Goal: Task Accomplishment & Management: Manage account settings

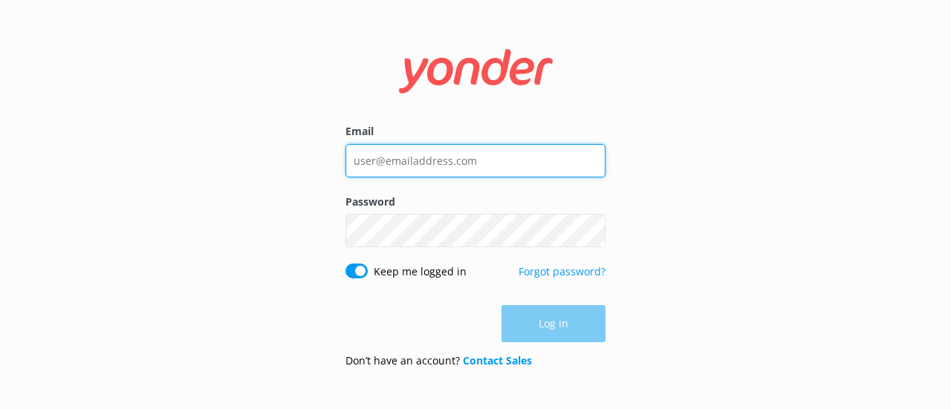
type input "[PERSON_NAME][EMAIL_ADDRESS][DOMAIN_NAME]"
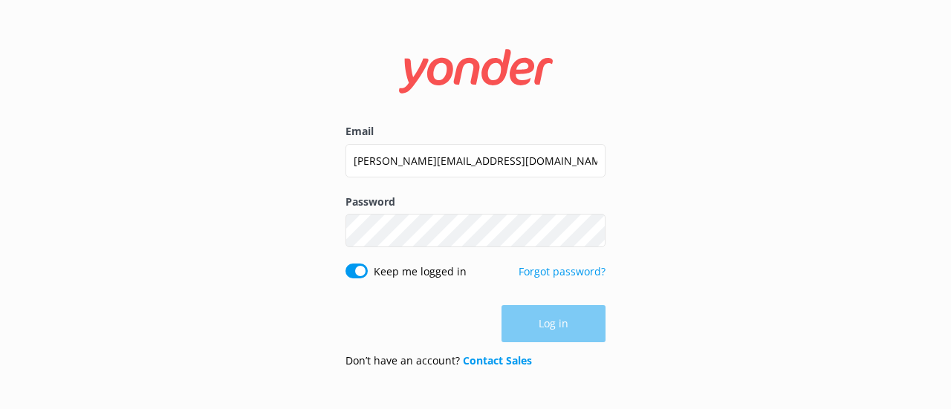
click at [578, 326] on div "Log in" at bounding box center [476, 323] width 260 height 37
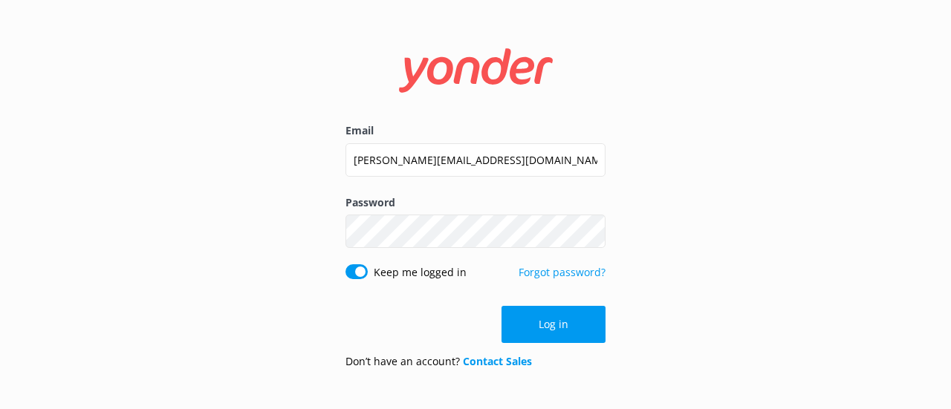
click at [578, 326] on button "Log in" at bounding box center [554, 324] width 104 height 37
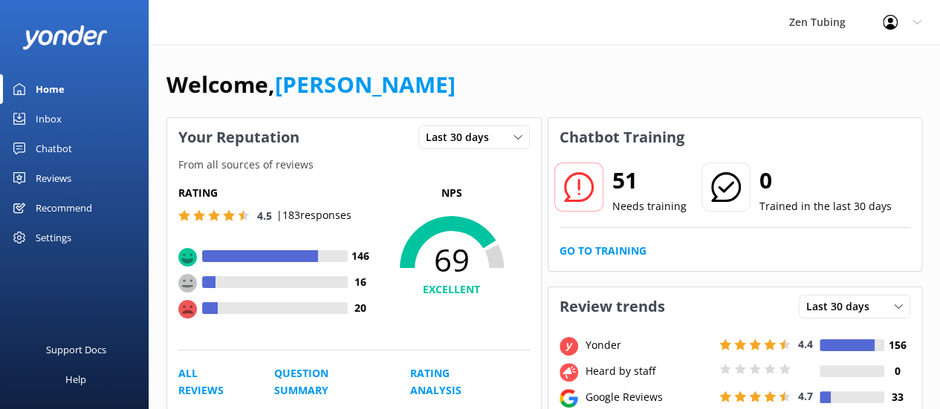
click at [64, 146] on div "Chatbot" at bounding box center [54, 149] width 36 height 30
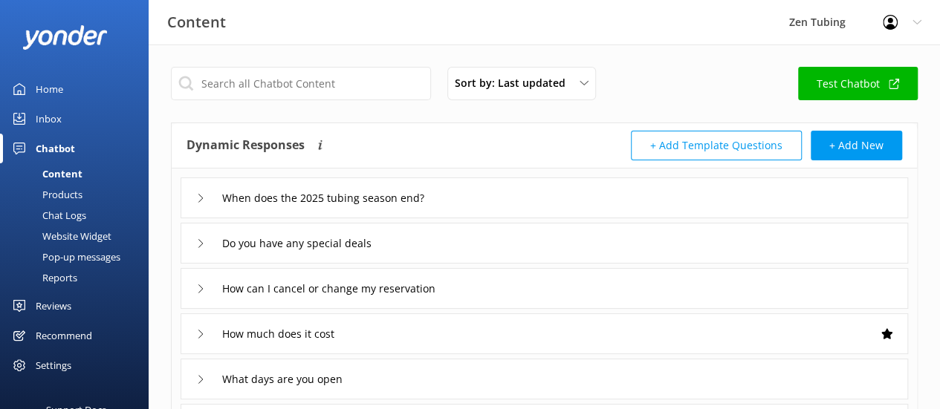
click at [82, 259] on div "Pop-up messages" at bounding box center [64, 257] width 111 height 21
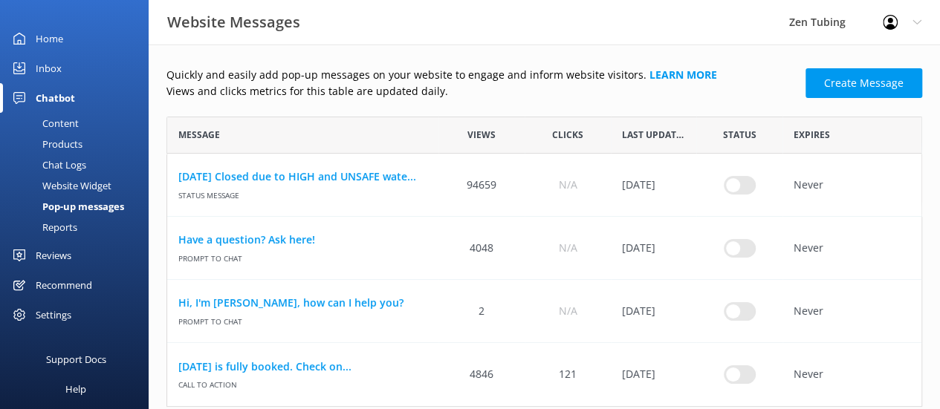
scroll to position [59, 0]
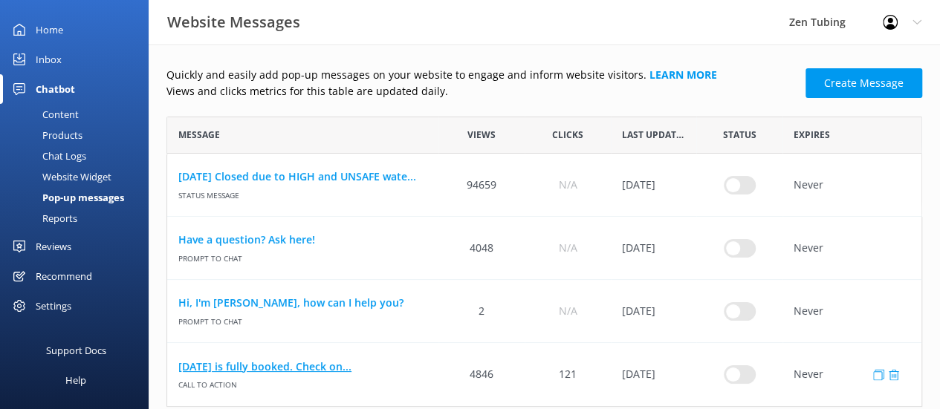
click at [385, 370] on link "[DATE] is fully booked. Check on..." at bounding box center [302, 367] width 249 height 16
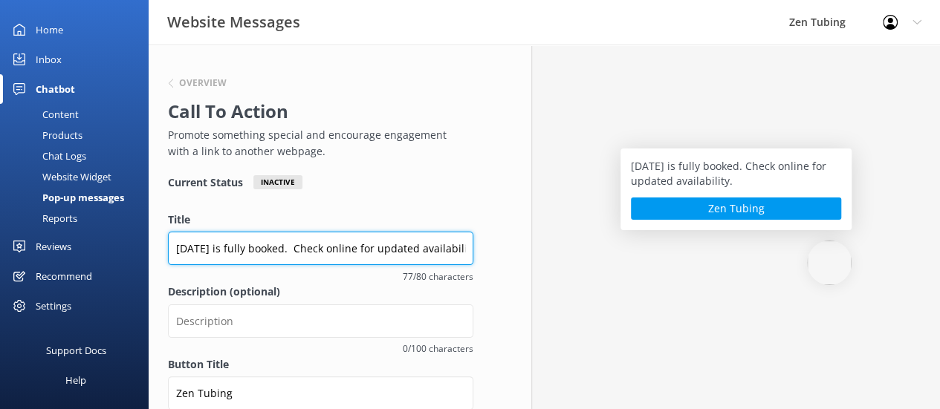
click at [450, 249] on input "[DATE] is fully booked. Check online for updated availability." at bounding box center [320, 248] width 305 height 33
click at [465, 250] on input "[DATE] is fully booked. Check online for updated availability." at bounding box center [320, 248] width 305 height 33
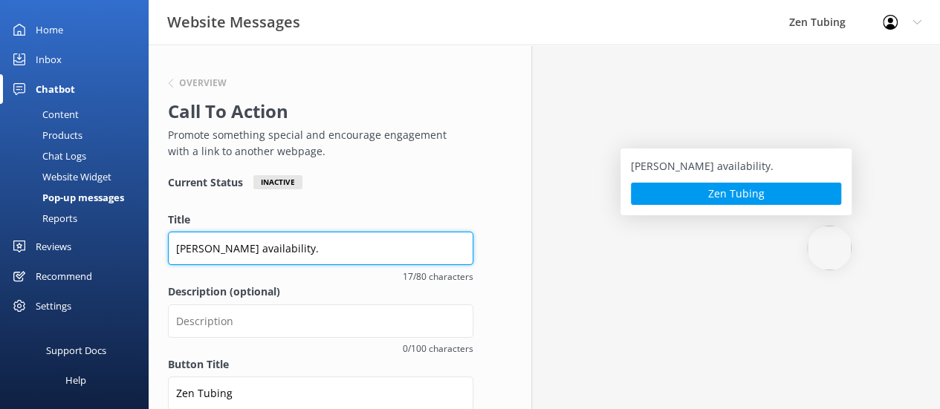
click at [266, 243] on input "[PERSON_NAME] availability." at bounding box center [320, 248] width 305 height 33
type input "t"
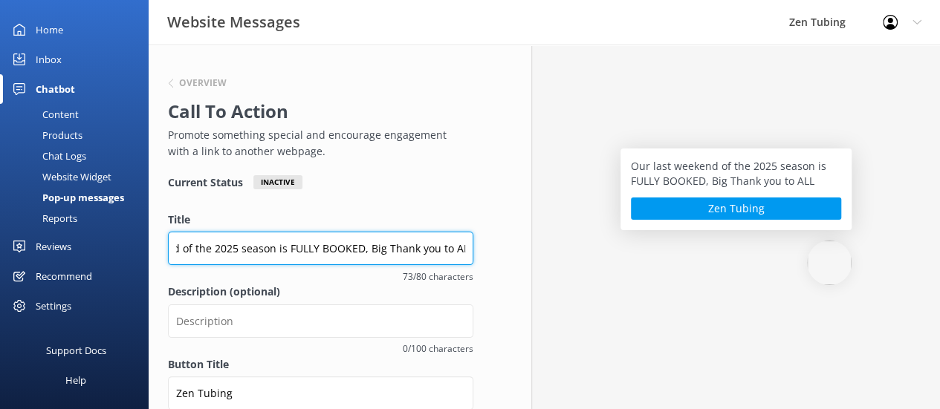
scroll to position [0, 87]
click at [415, 248] on input "Our last weekend of the 2025 season is FULLY BOOKED, Big Thank you to ALL!" at bounding box center [320, 248] width 305 height 33
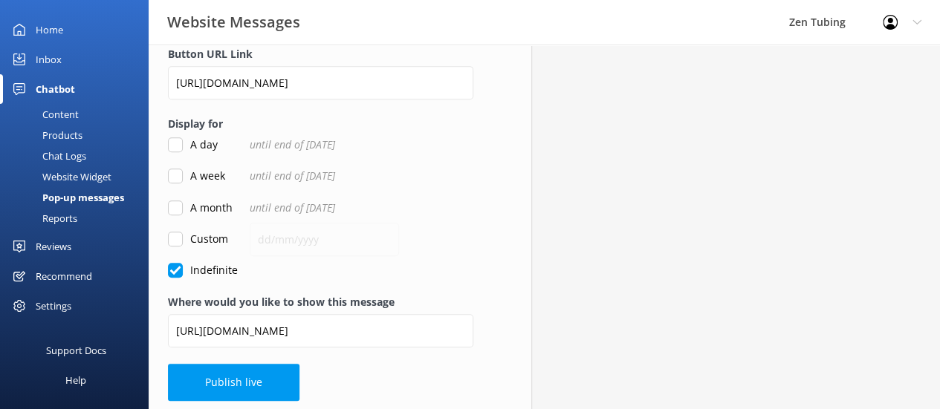
scroll to position [389, 0]
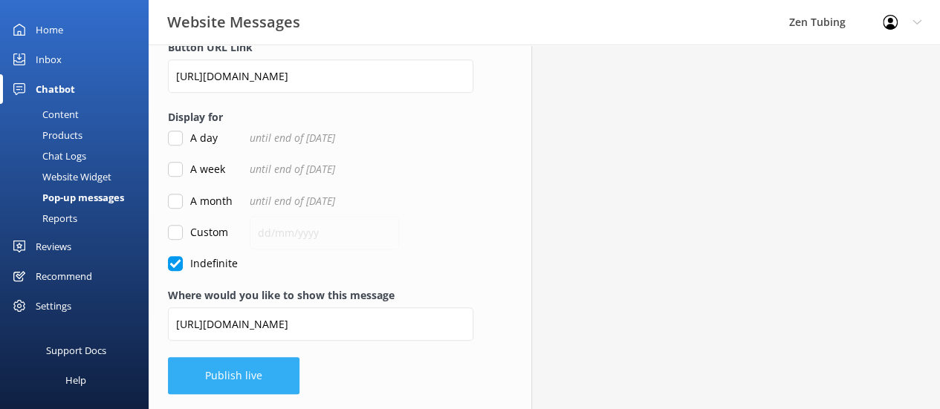
type input "Our last weekend of the 2025 season is FULLY BOOKED, Big Thank You to ALL!"
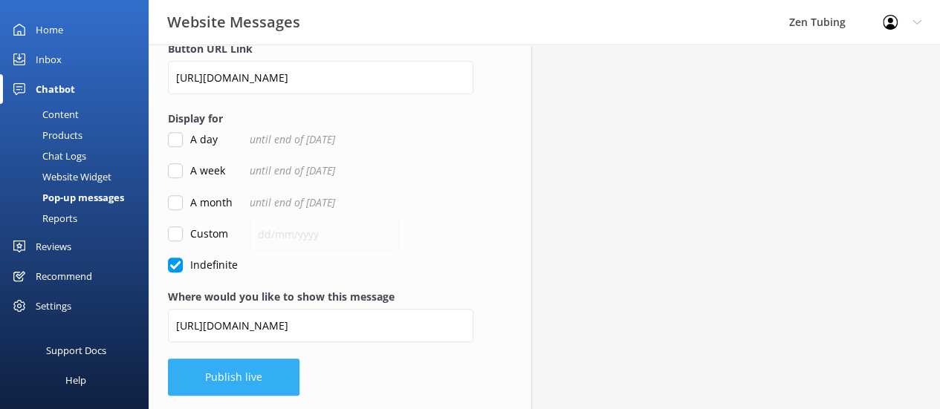
scroll to position [391, 0]
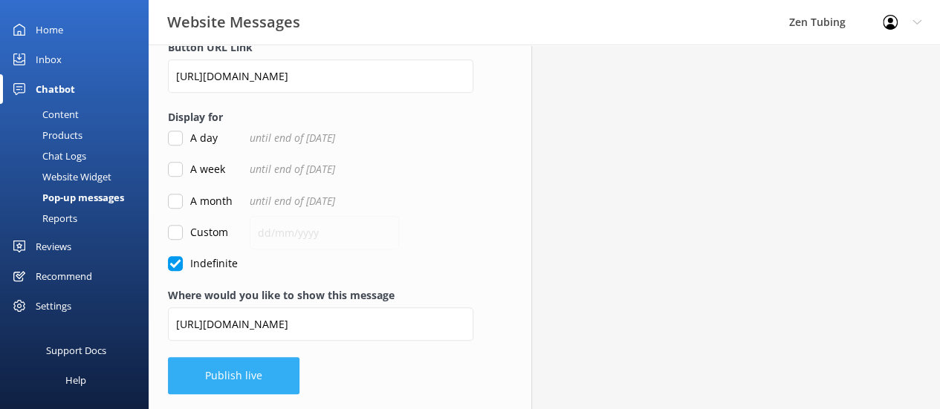
click at [211, 374] on button "Publish live" at bounding box center [234, 375] width 132 height 37
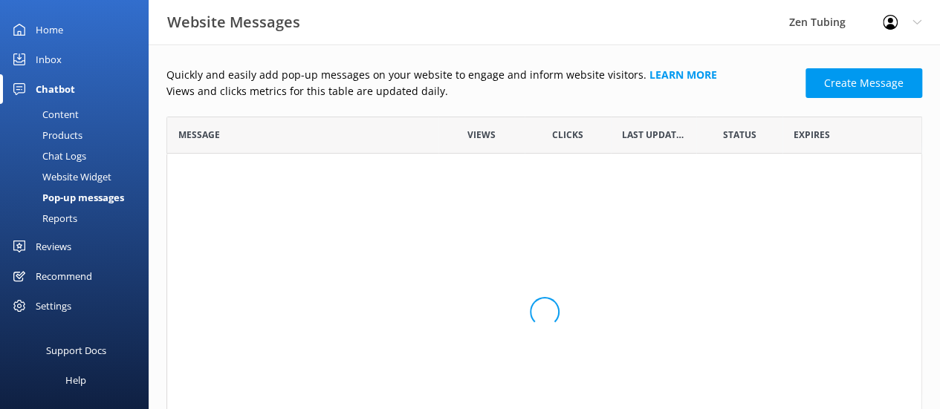
scroll to position [12, 12]
